Goal: Book appointment/travel/reservation

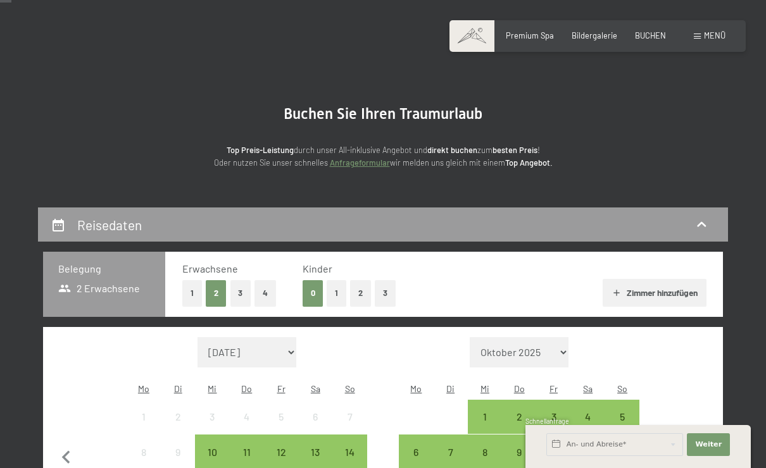
scroll to position [66, 0]
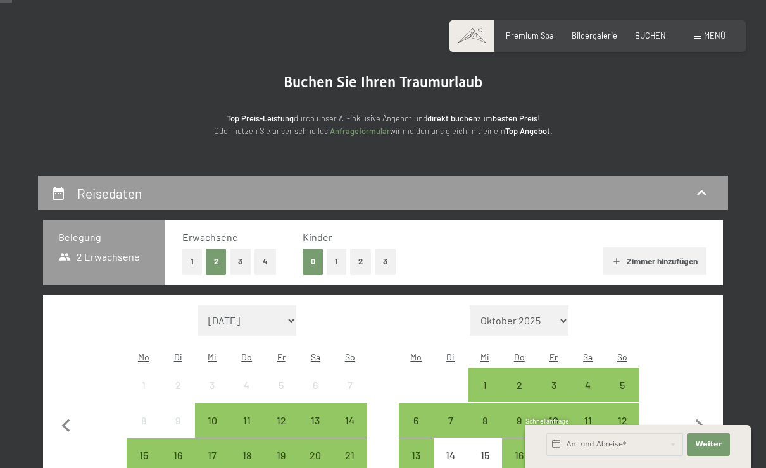
click at [343, 261] on button "1" at bounding box center [337, 262] width 20 height 26
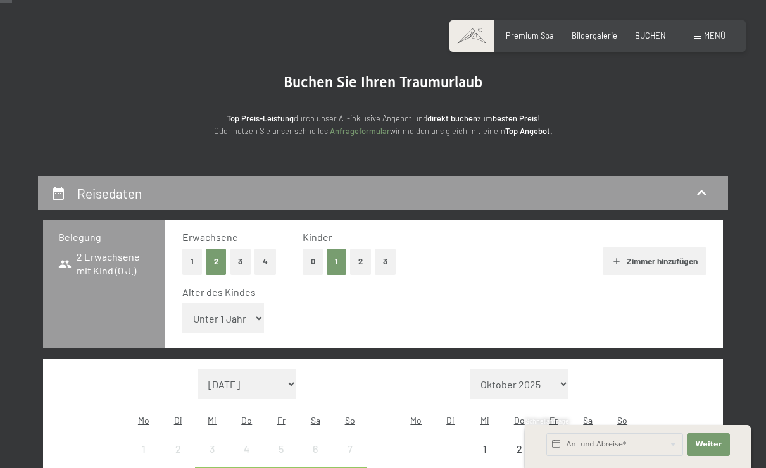
select select "10"
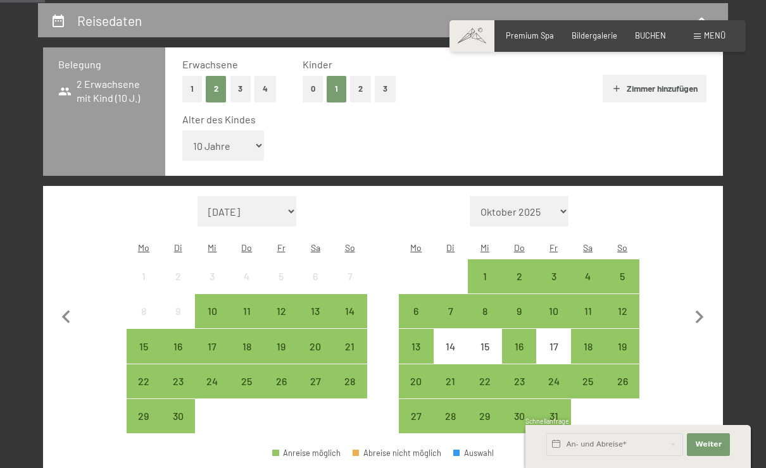
scroll to position [263, 0]
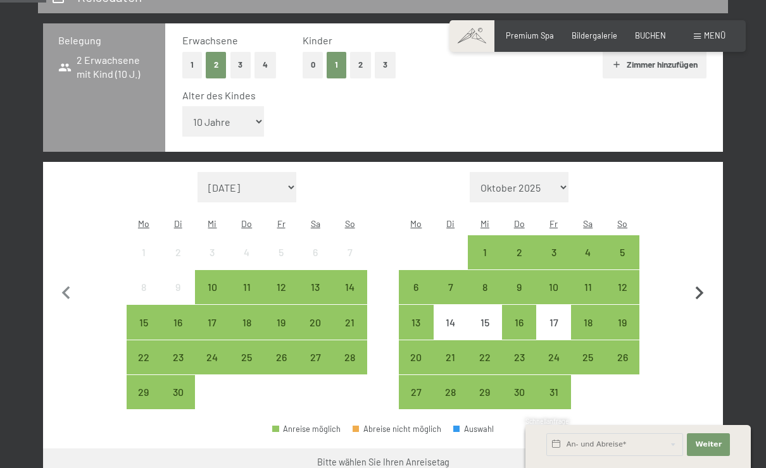
click at [701, 291] on icon "button" at bounding box center [700, 293] width 8 height 13
select select "[DATE]"
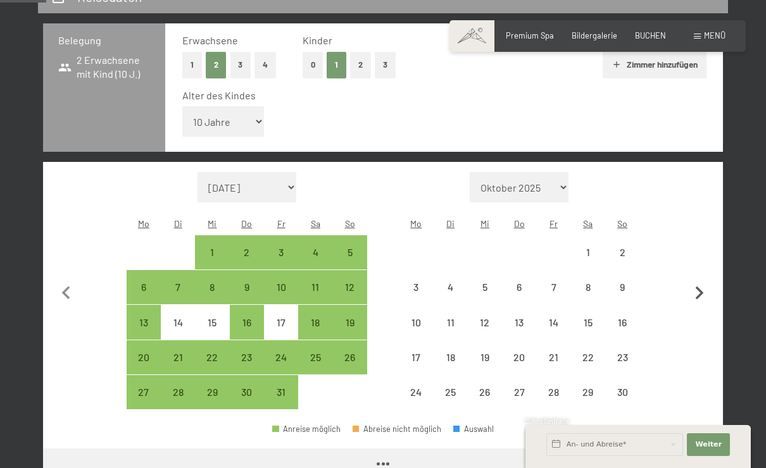
click at [701, 291] on icon "button" at bounding box center [700, 293] width 8 height 13
select select "[DATE]"
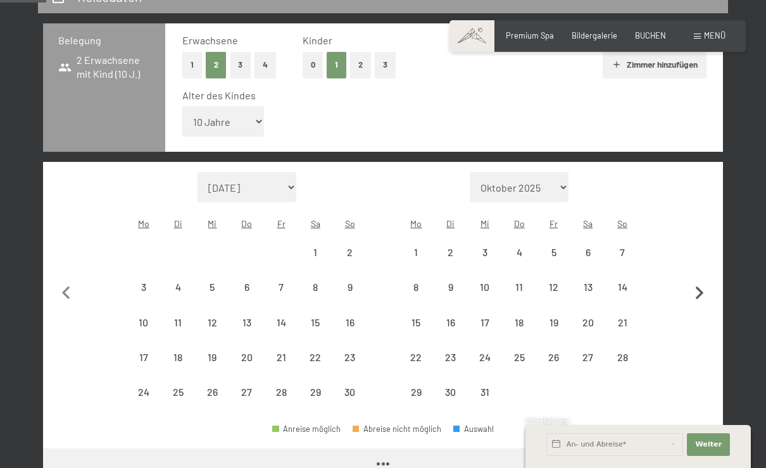
click at [701, 291] on icon "button" at bounding box center [700, 293] width 8 height 13
select select "[DATE]"
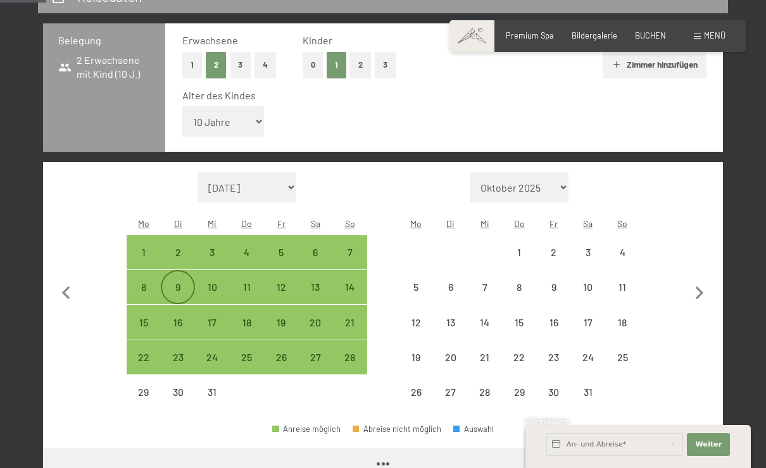
select select "[DATE]"
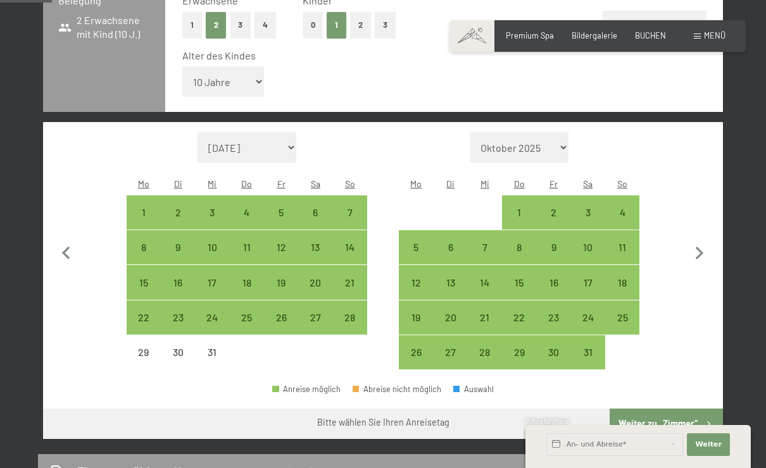
scroll to position [303, 0]
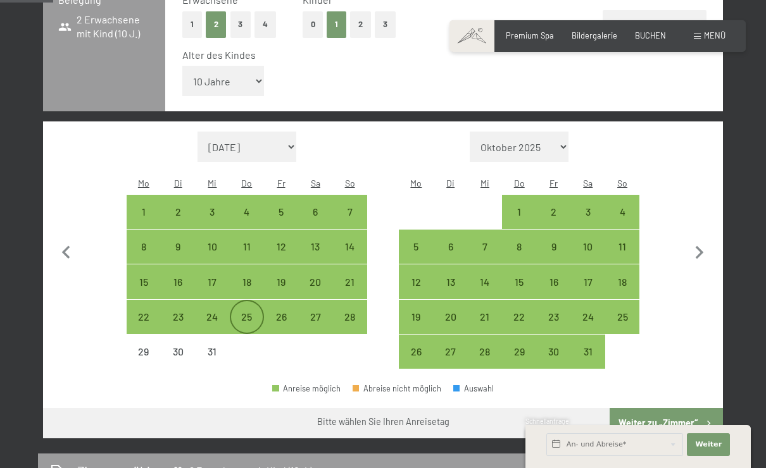
click at [253, 319] on div "25" at bounding box center [247, 328] width 32 height 32
select select "[DATE]"
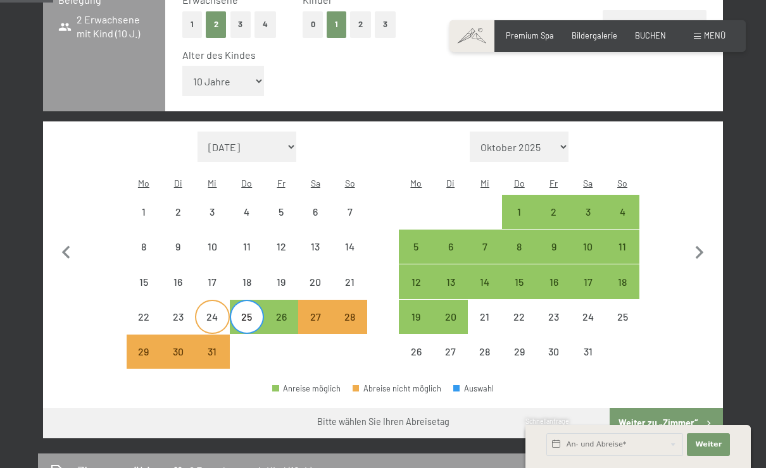
click at [210, 316] on div "24" at bounding box center [212, 328] width 32 height 32
select select "[DATE]"
click at [210, 316] on div "24" at bounding box center [212, 328] width 32 height 32
select select "[DATE]"
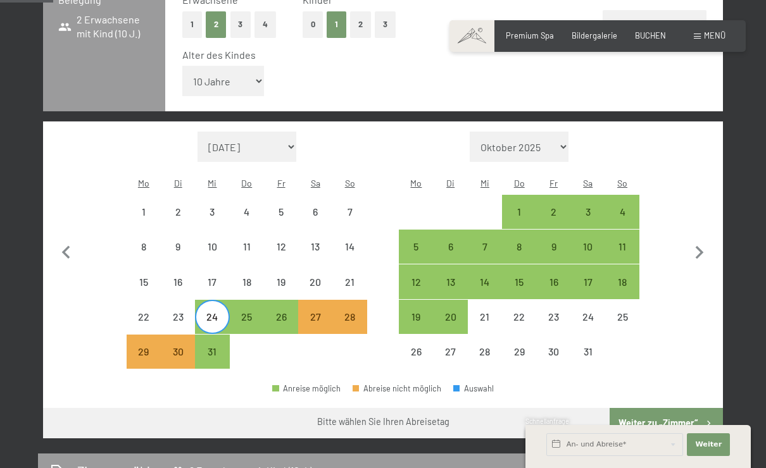
select select "[DATE]"
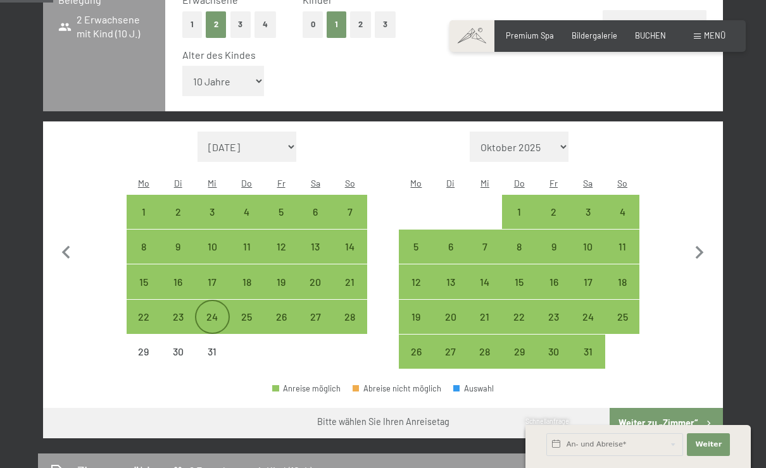
click at [210, 316] on div "24" at bounding box center [212, 328] width 32 height 32
select select "[DATE]"
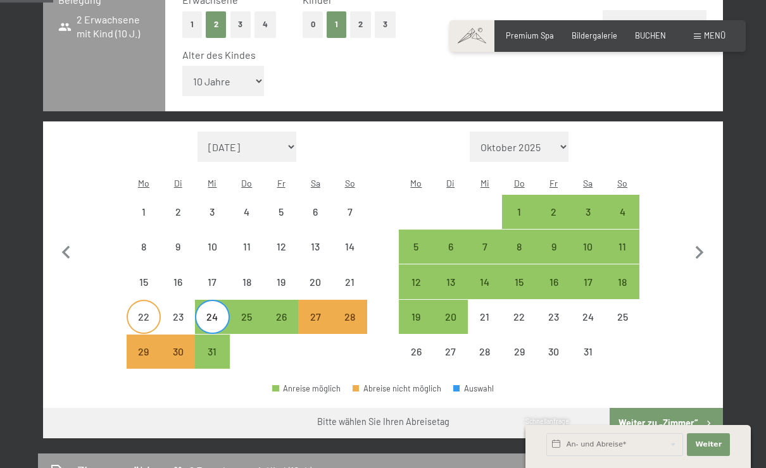
click at [151, 312] on div "22" at bounding box center [144, 328] width 32 height 32
select select "[DATE]"
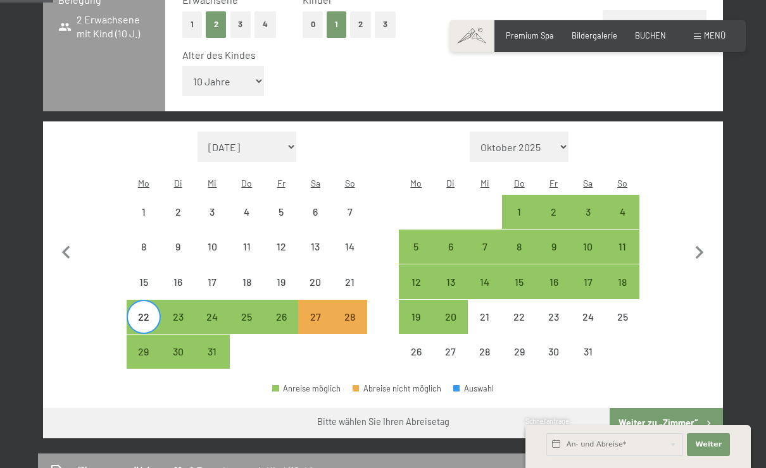
click at [151, 312] on div "22" at bounding box center [144, 328] width 32 height 32
select select "[DATE]"
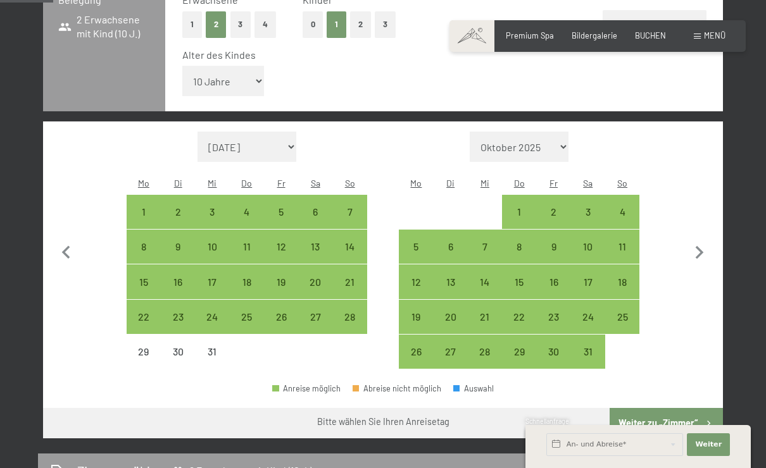
click at [348, 277] on span "Einwilligung Marketing*" at bounding box center [312, 270] width 104 height 13
click at [254, 277] on input "Einwilligung Marketing*" at bounding box center [247, 270] width 13 height 13
click at [349, 275] on span "Einwilligung Marketing*" at bounding box center [312, 270] width 104 height 13
click at [254, 275] on input "Einwilligung Marketing*" at bounding box center [247, 270] width 13 height 13
click at [348, 277] on span "Einwilligung Marketing*" at bounding box center [312, 270] width 104 height 13
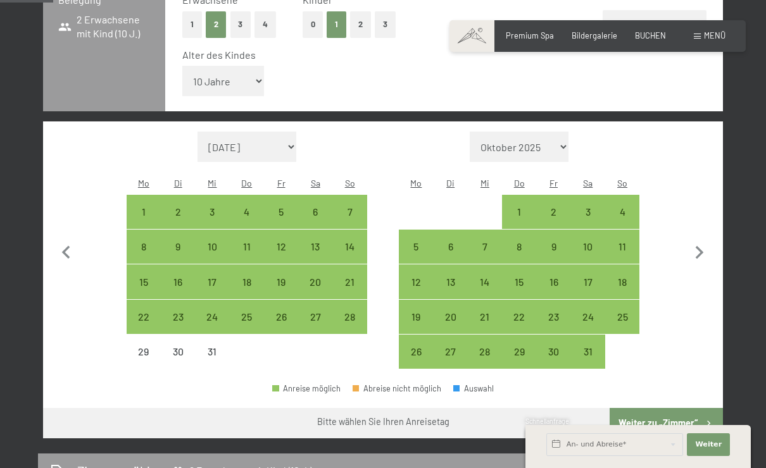
click at [254, 277] on input "Einwilligung Marketing*" at bounding box center [247, 270] width 13 height 13
click at [350, 277] on span "Einwilligung Marketing*" at bounding box center [312, 270] width 104 height 13
click at [254, 277] on input "Einwilligung Marketing*" at bounding box center [247, 270] width 13 height 13
checkbox input "false"
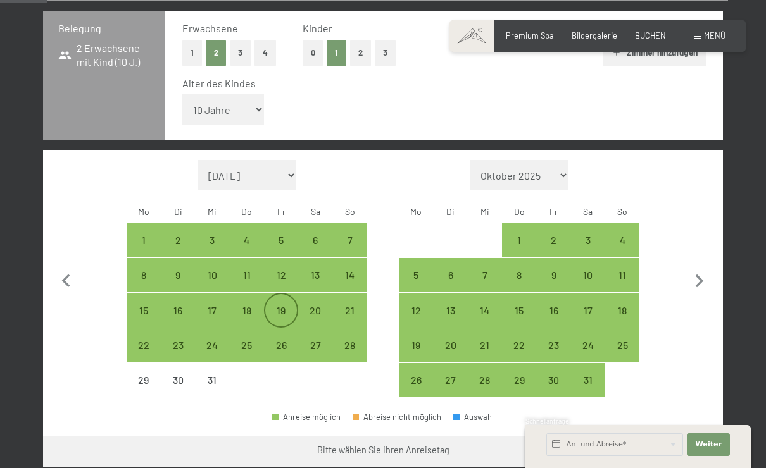
scroll to position [280, 0]
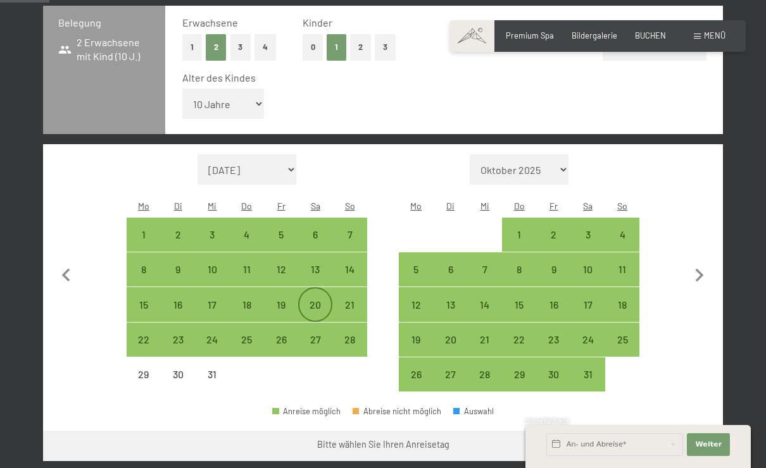
click at [325, 304] on div "20" at bounding box center [315, 316] width 32 height 32
select select "[DATE]"
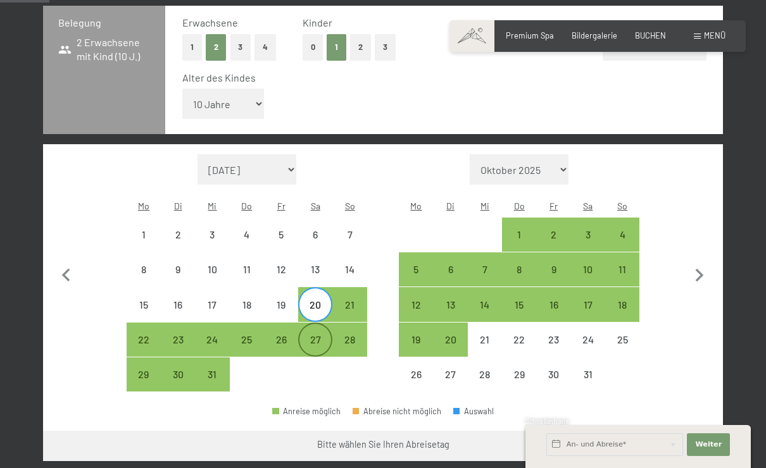
click at [318, 335] on div "27" at bounding box center [315, 351] width 32 height 32
select select "[DATE]"
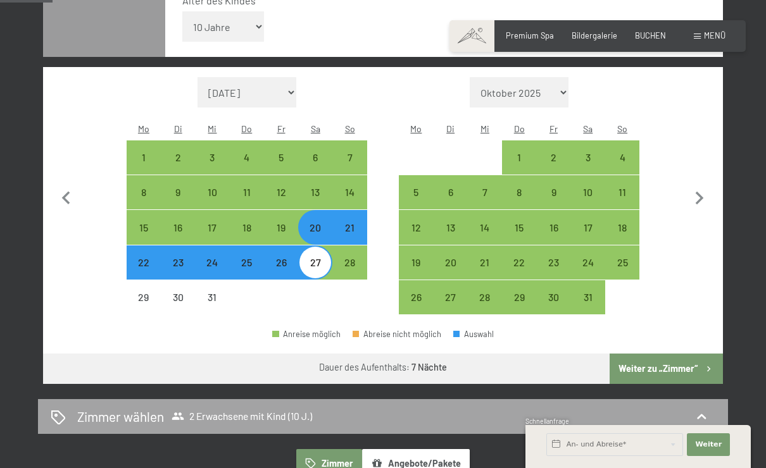
scroll to position [380, 0]
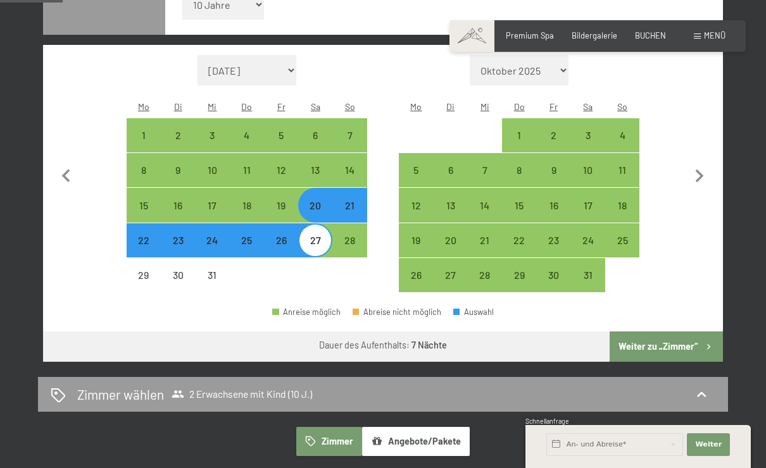
click at [639, 338] on button "Weiter zu „Zimmer“" at bounding box center [666, 347] width 113 height 30
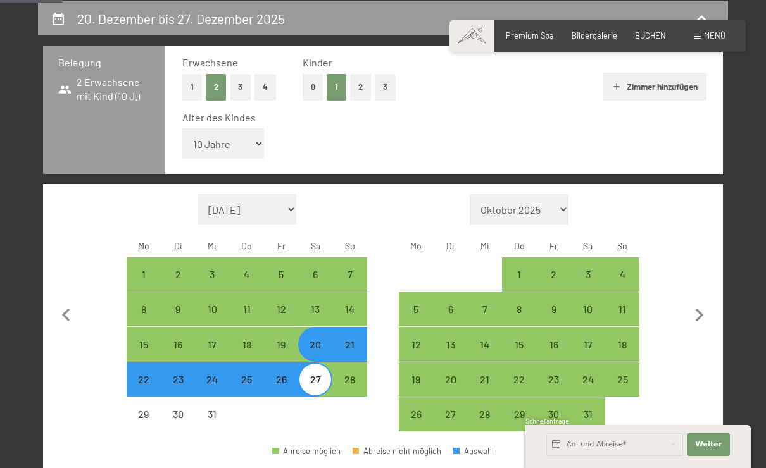
select select "[DATE]"
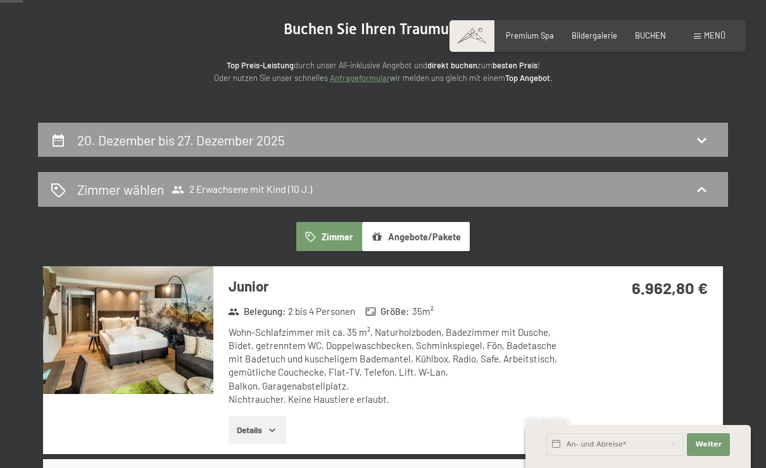
scroll to position [103, 0]
